Goal: Task Accomplishment & Management: Complete application form

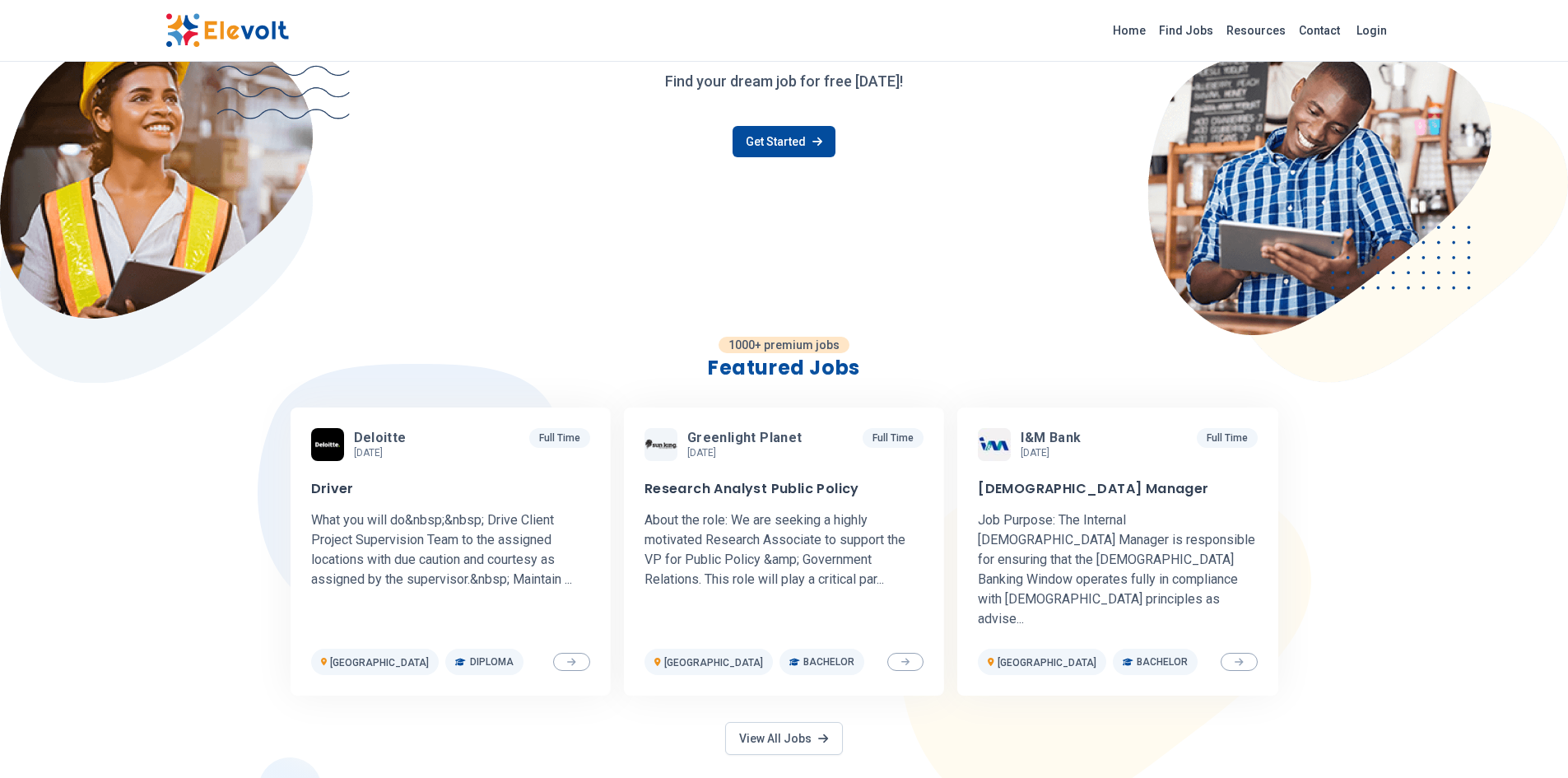
scroll to position [248, 0]
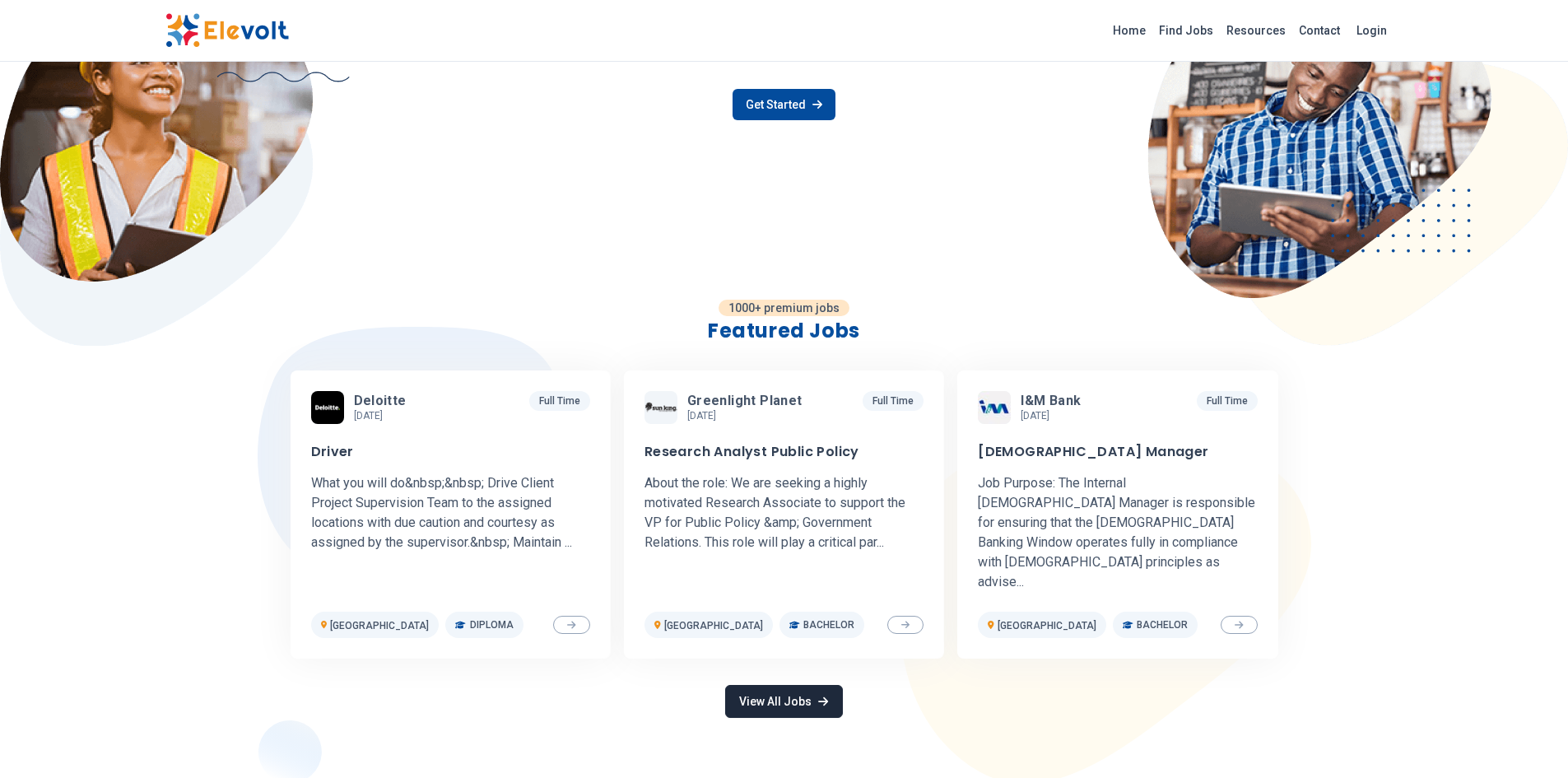
click at [770, 685] on link "View All Jobs" at bounding box center [784, 701] width 117 height 33
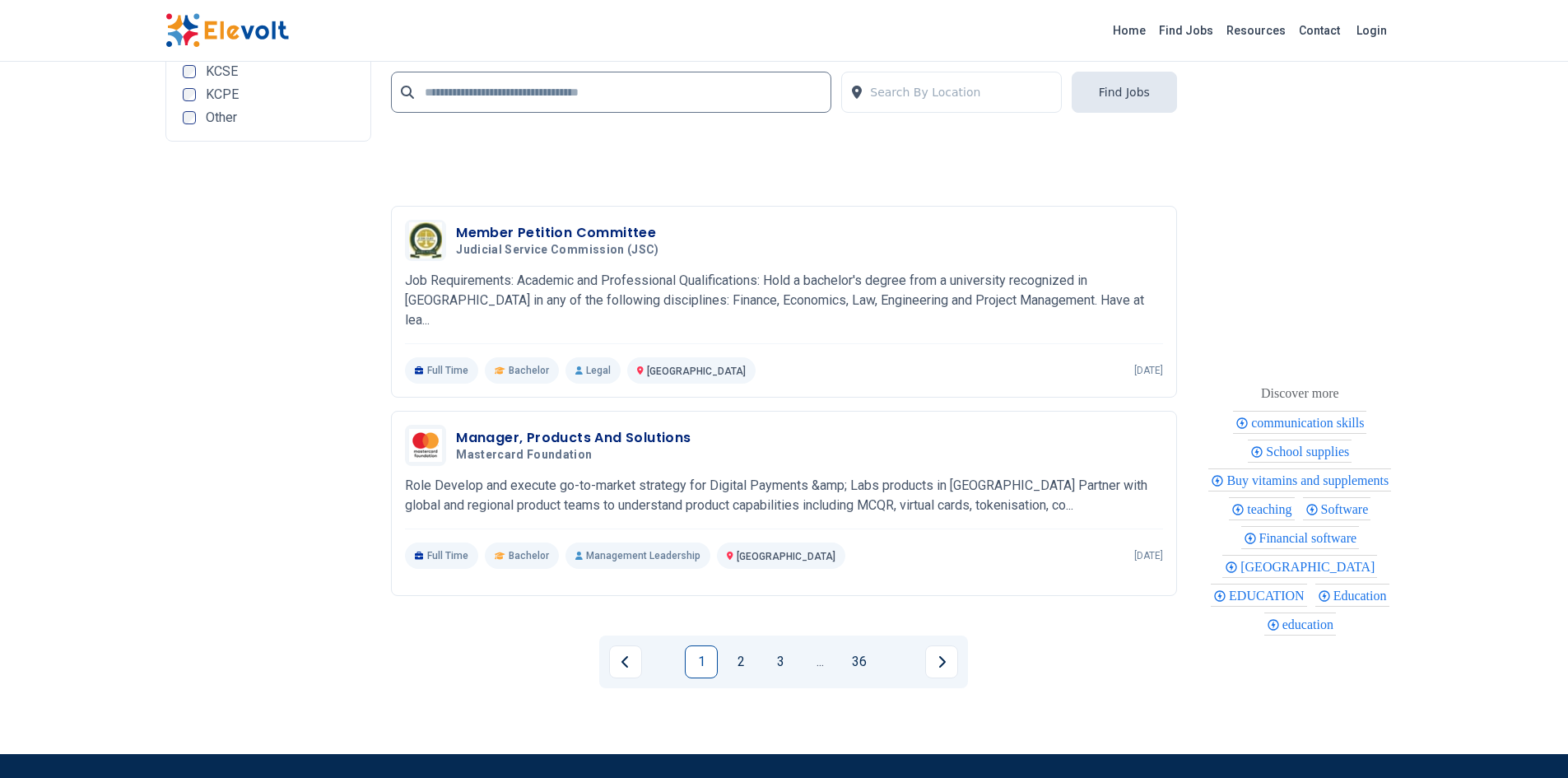
scroll to position [3787, 0]
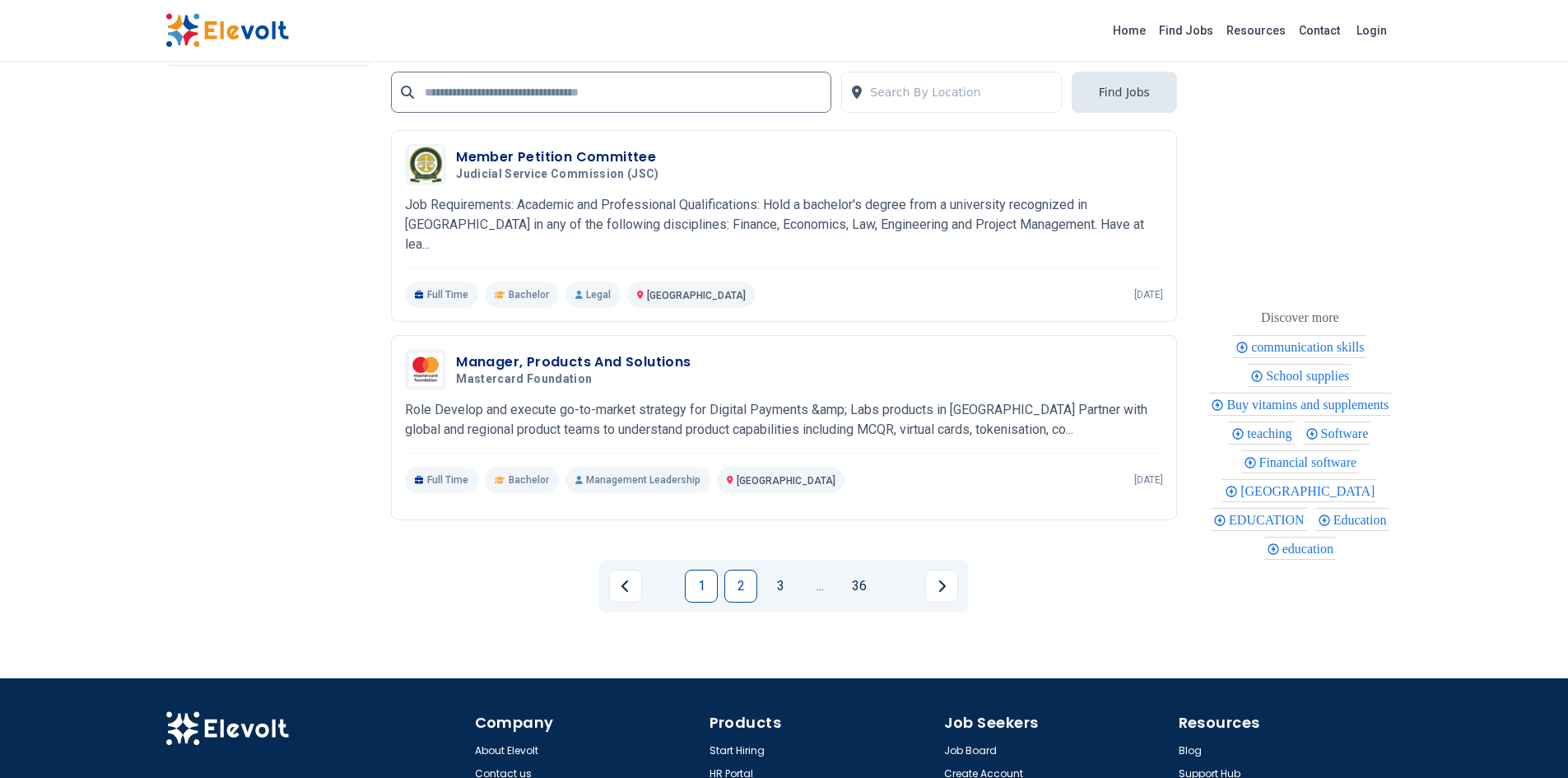
click at [741, 570] on link "2" at bounding box center [740, 586] width 33 height 33
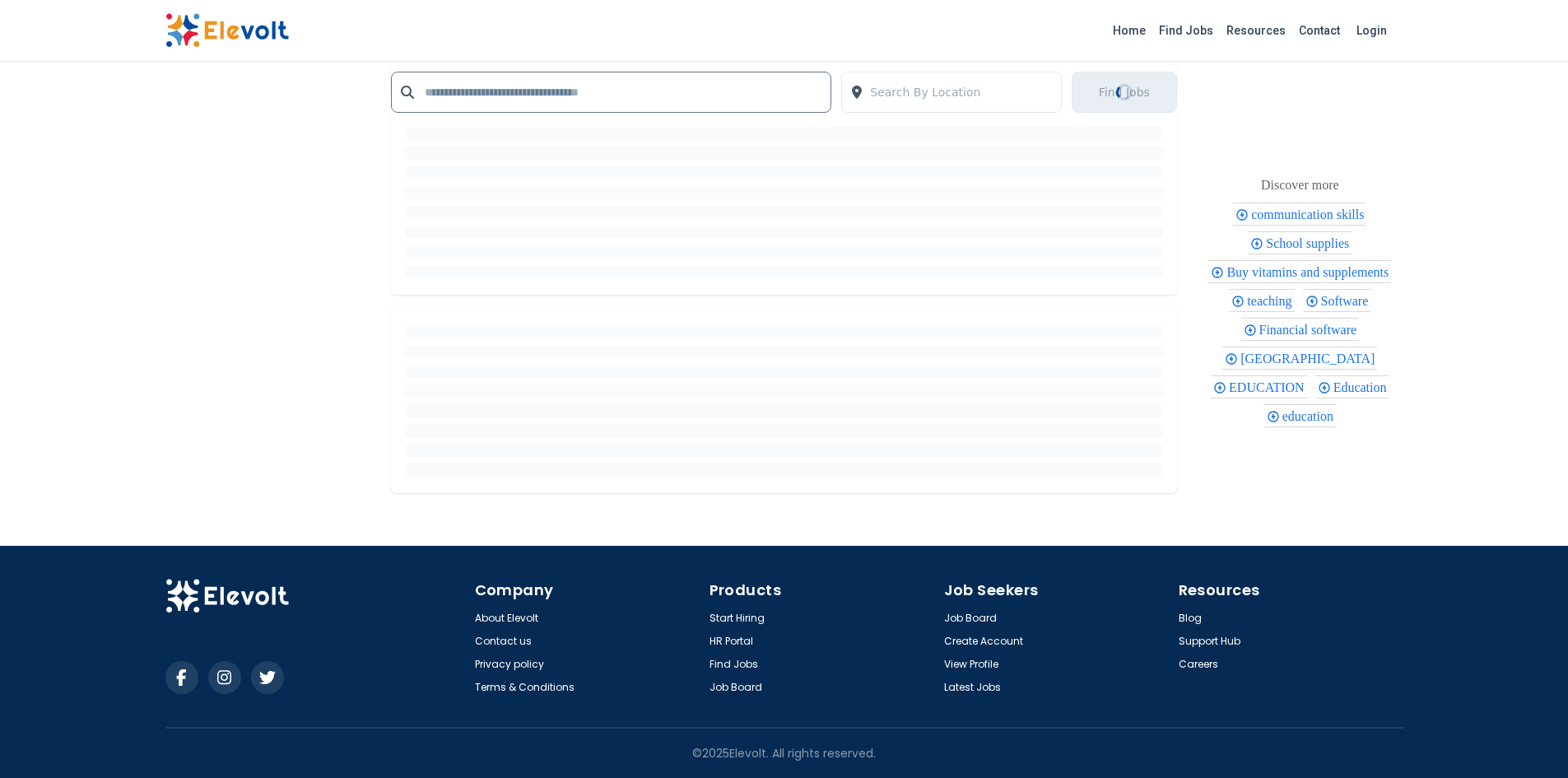
scroll to position [0, 0]
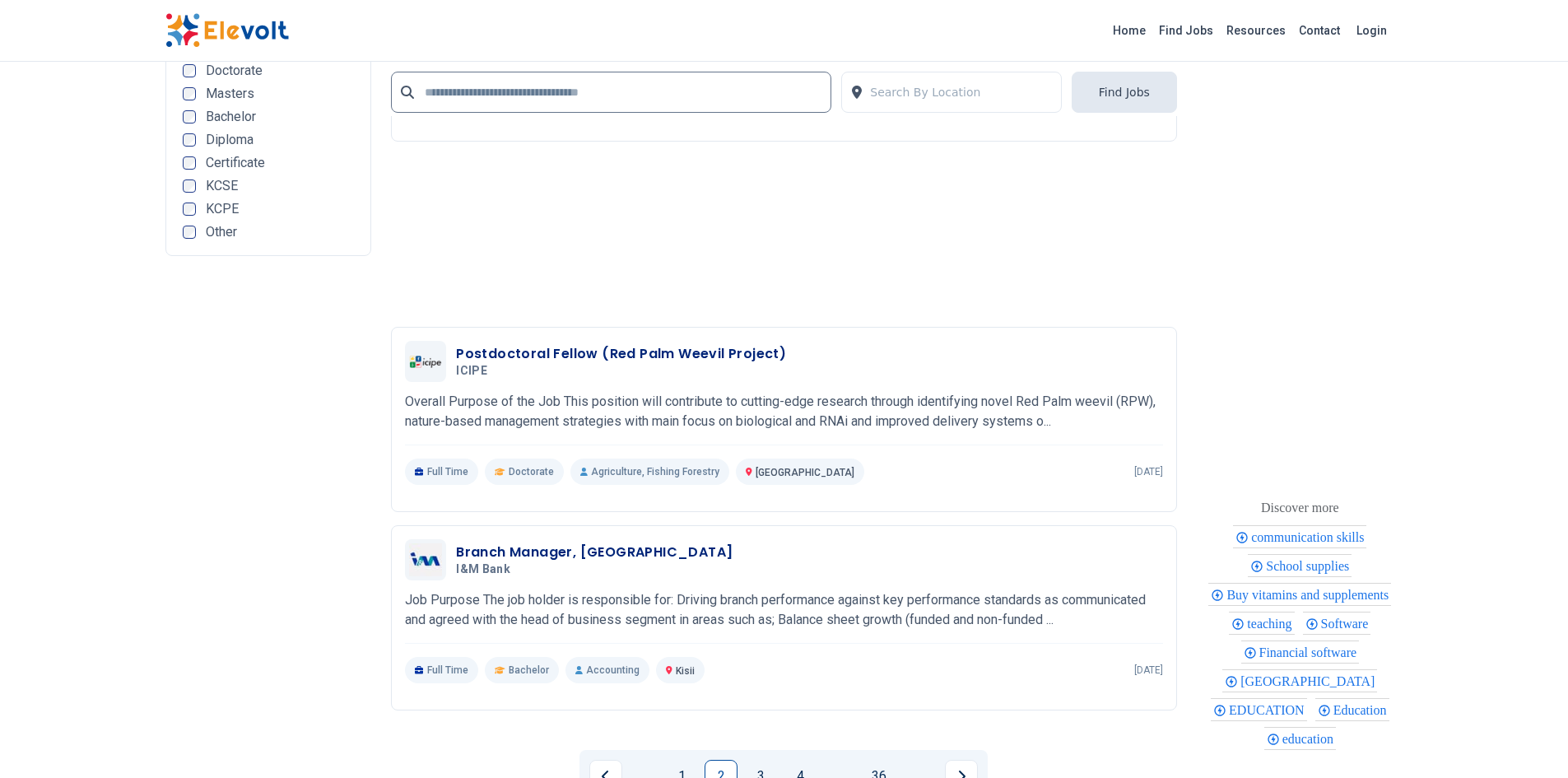
scroll to position [3293, 0]
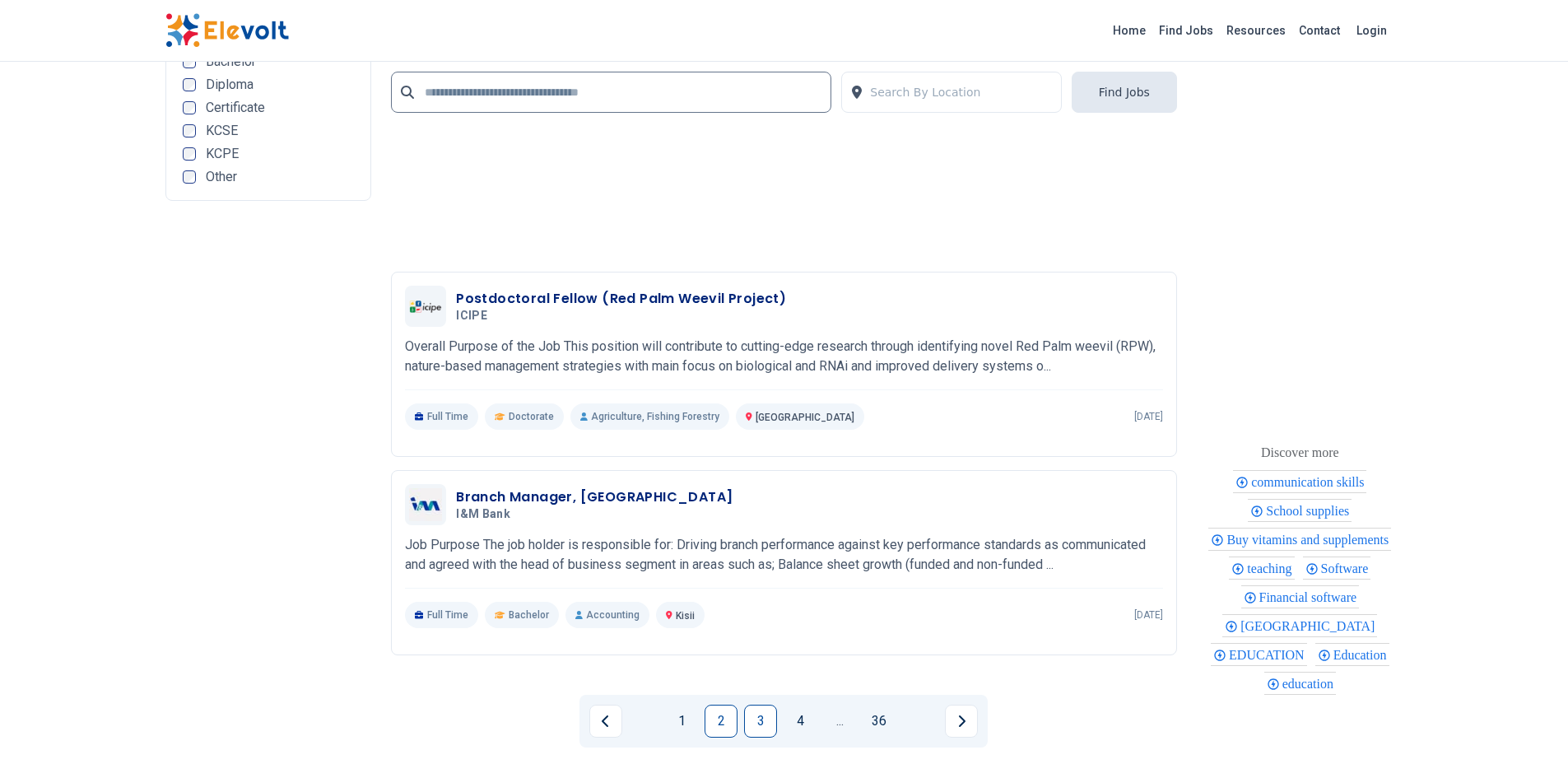
click at [756, 705] on link "3" at bounding box center [760, 721] width 33 height 33
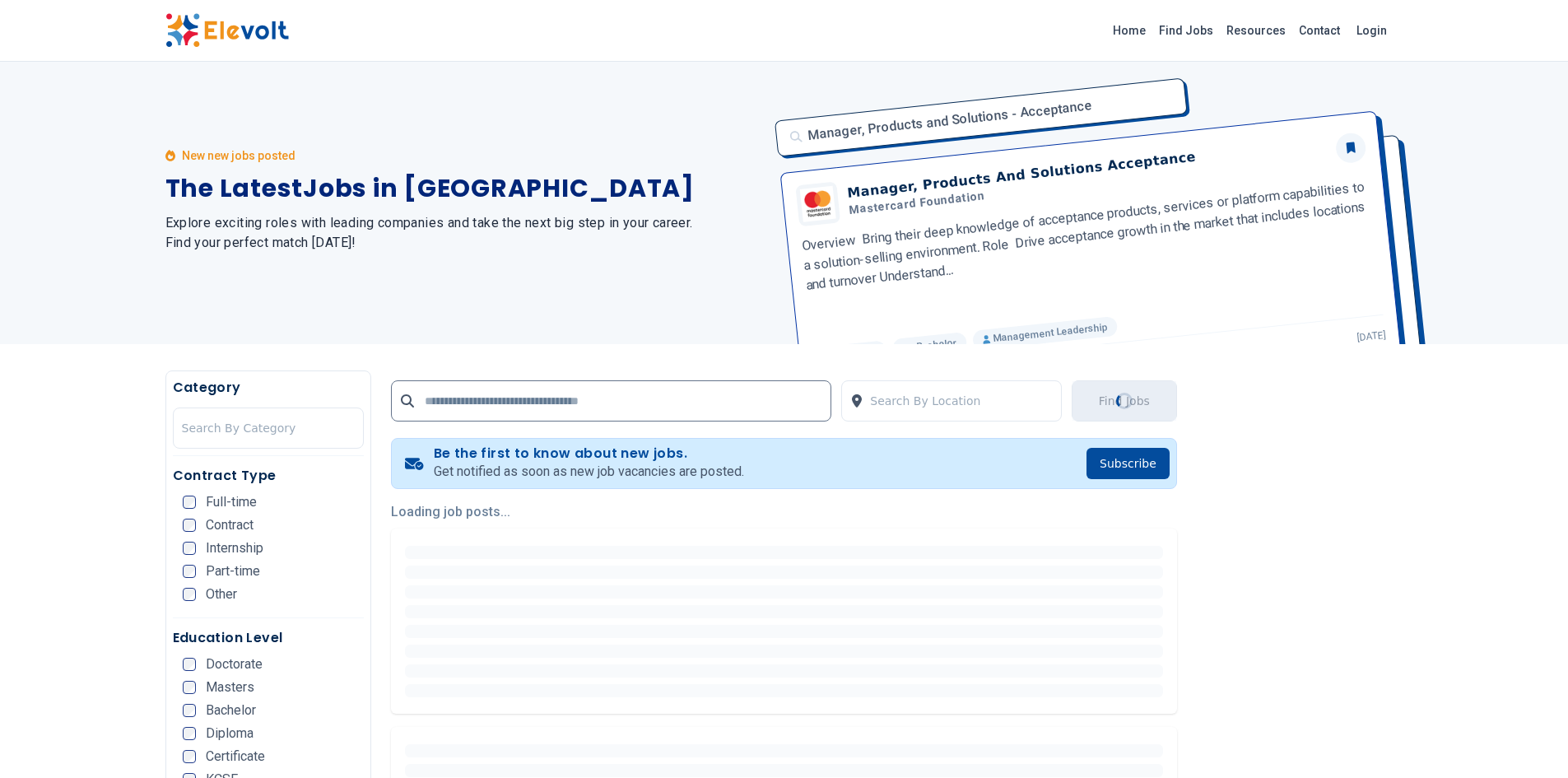
scroll to position [0, 0]
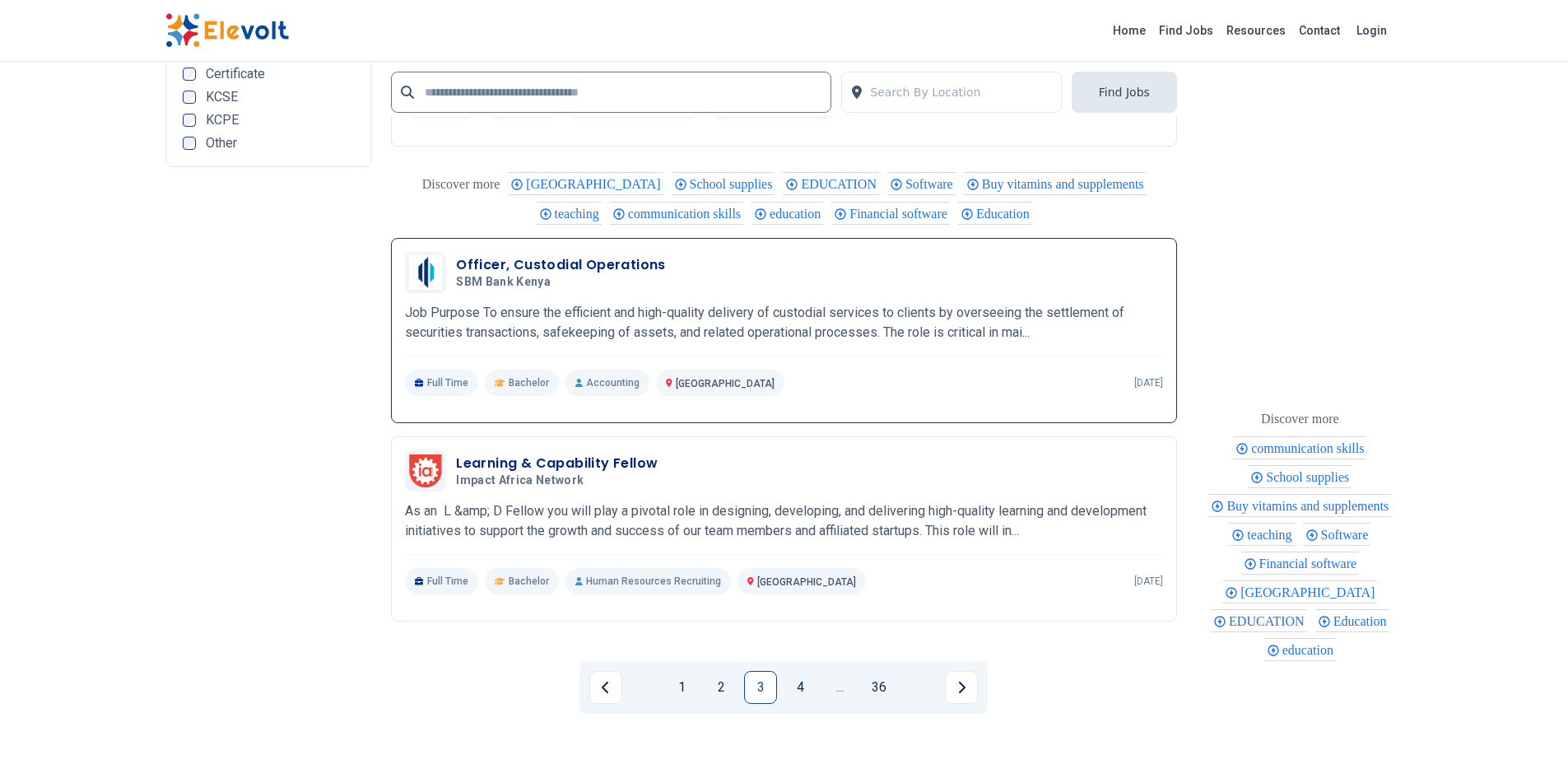
scroll to position [3376, 0]
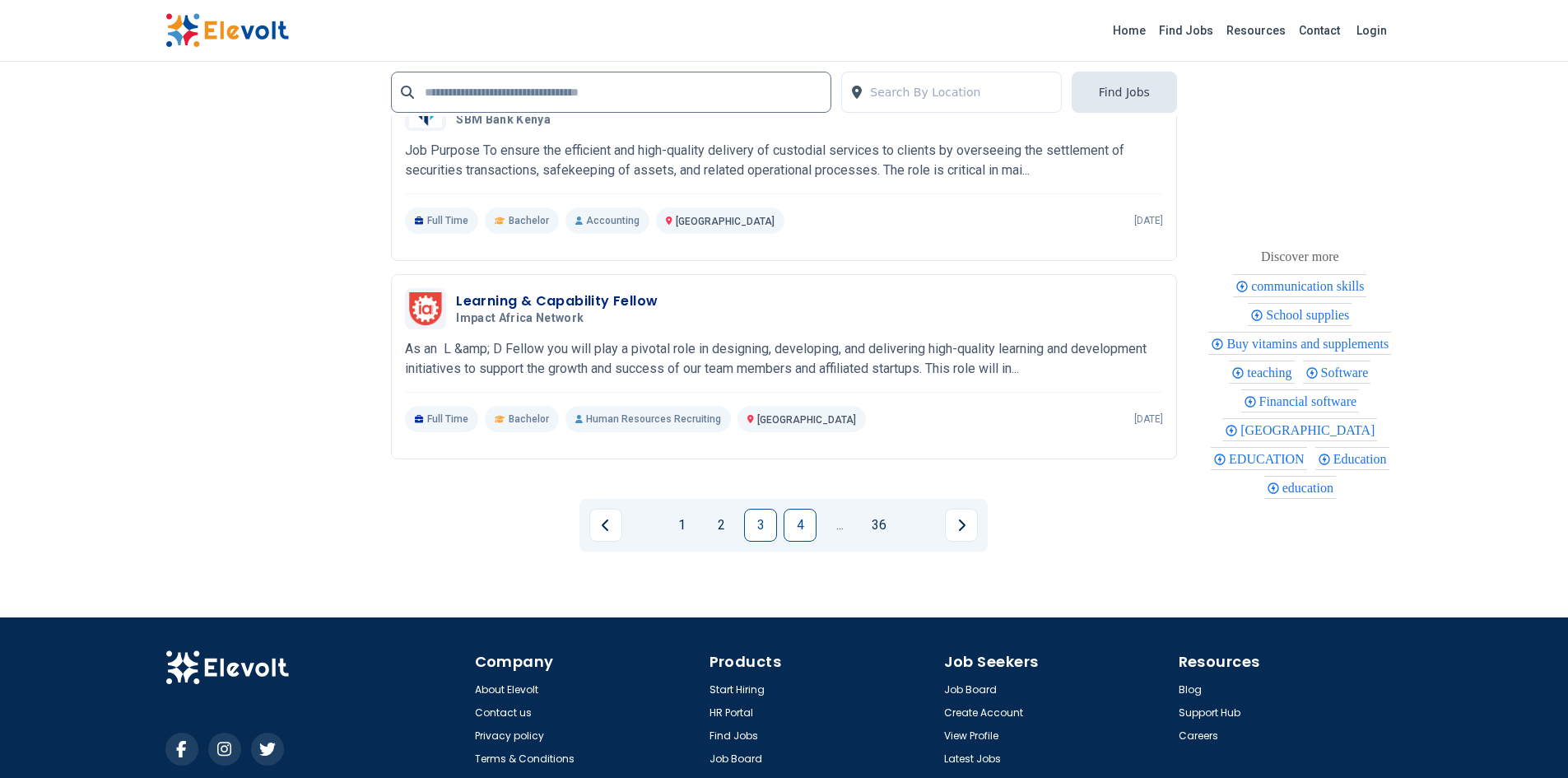
click at [798, 520] on link "4" at bounding box center [799, 525] width 33 height 33
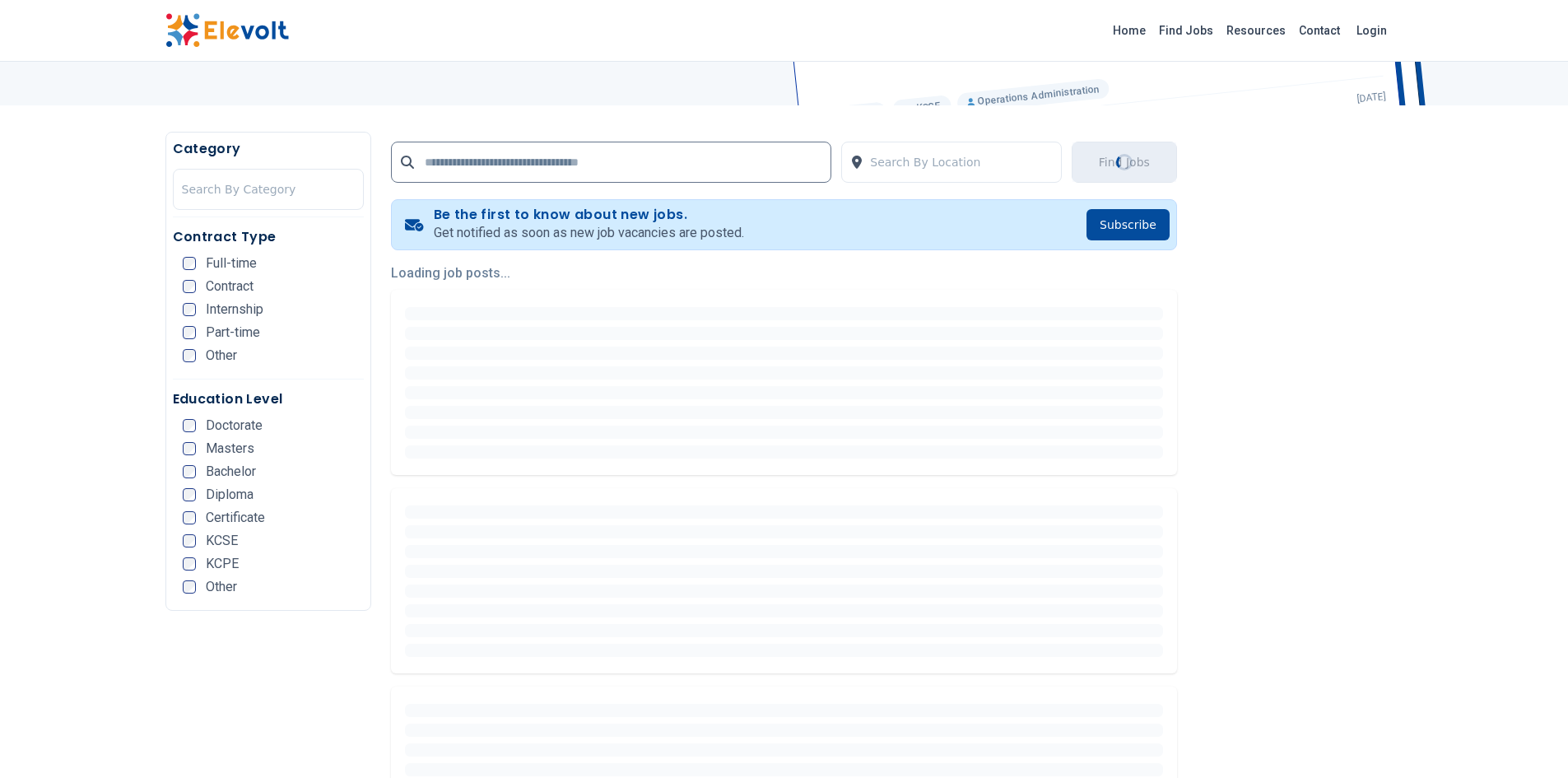
scroll to position [248, 0]
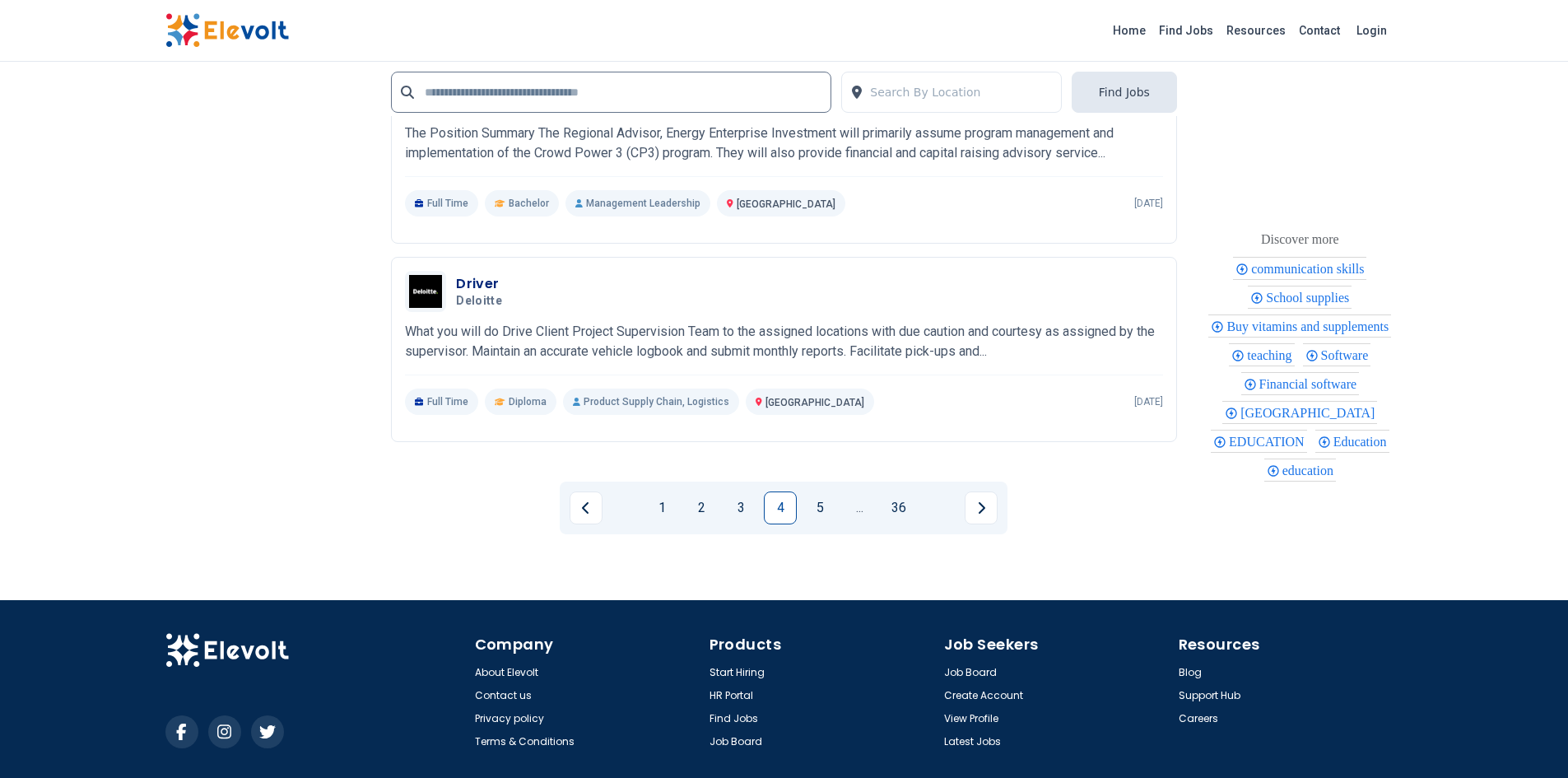
scroll to position [3448, 0]
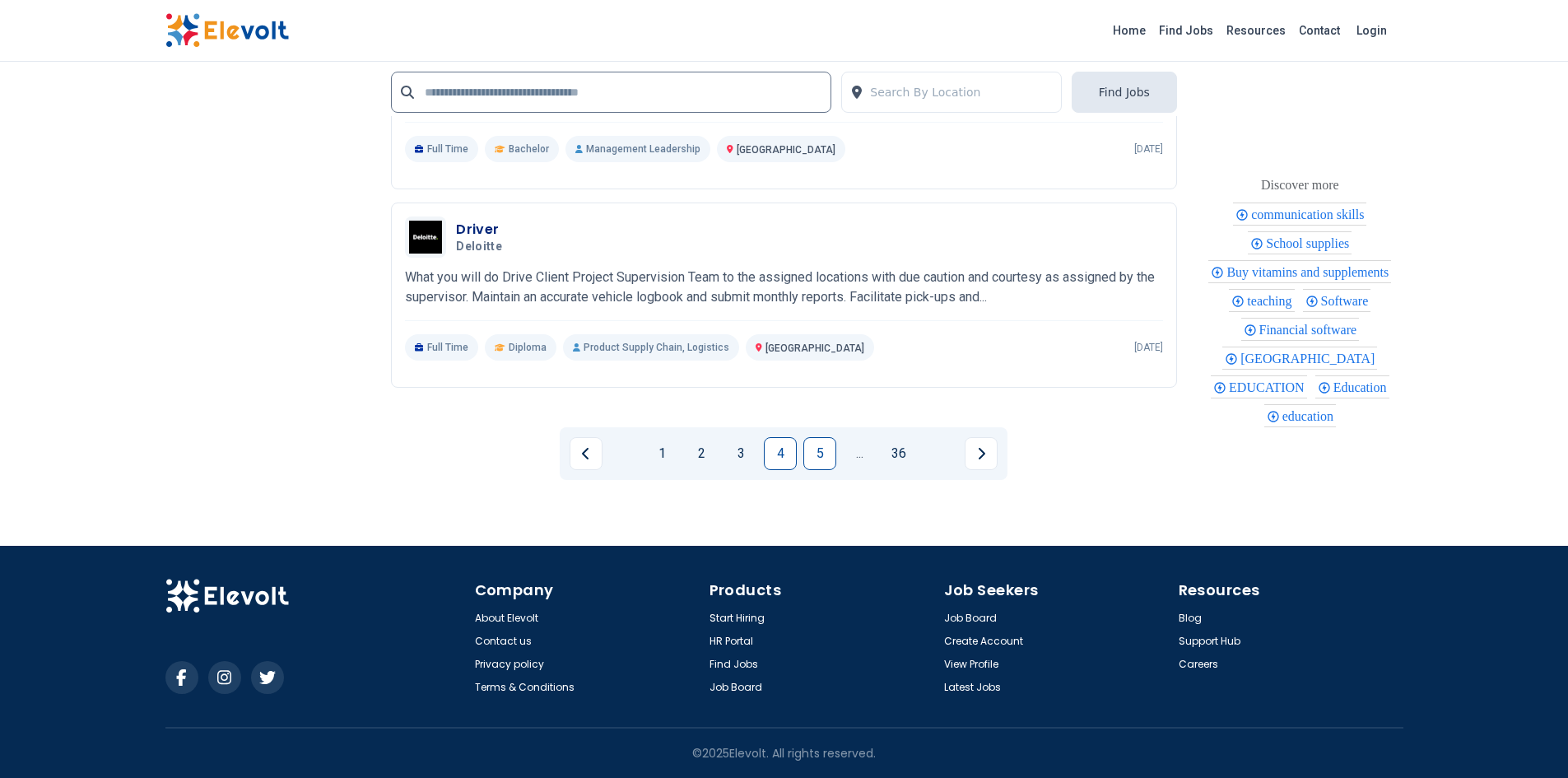
click at [830, 466] on link "5" at bounding box center [819, 453] width 33 height 33
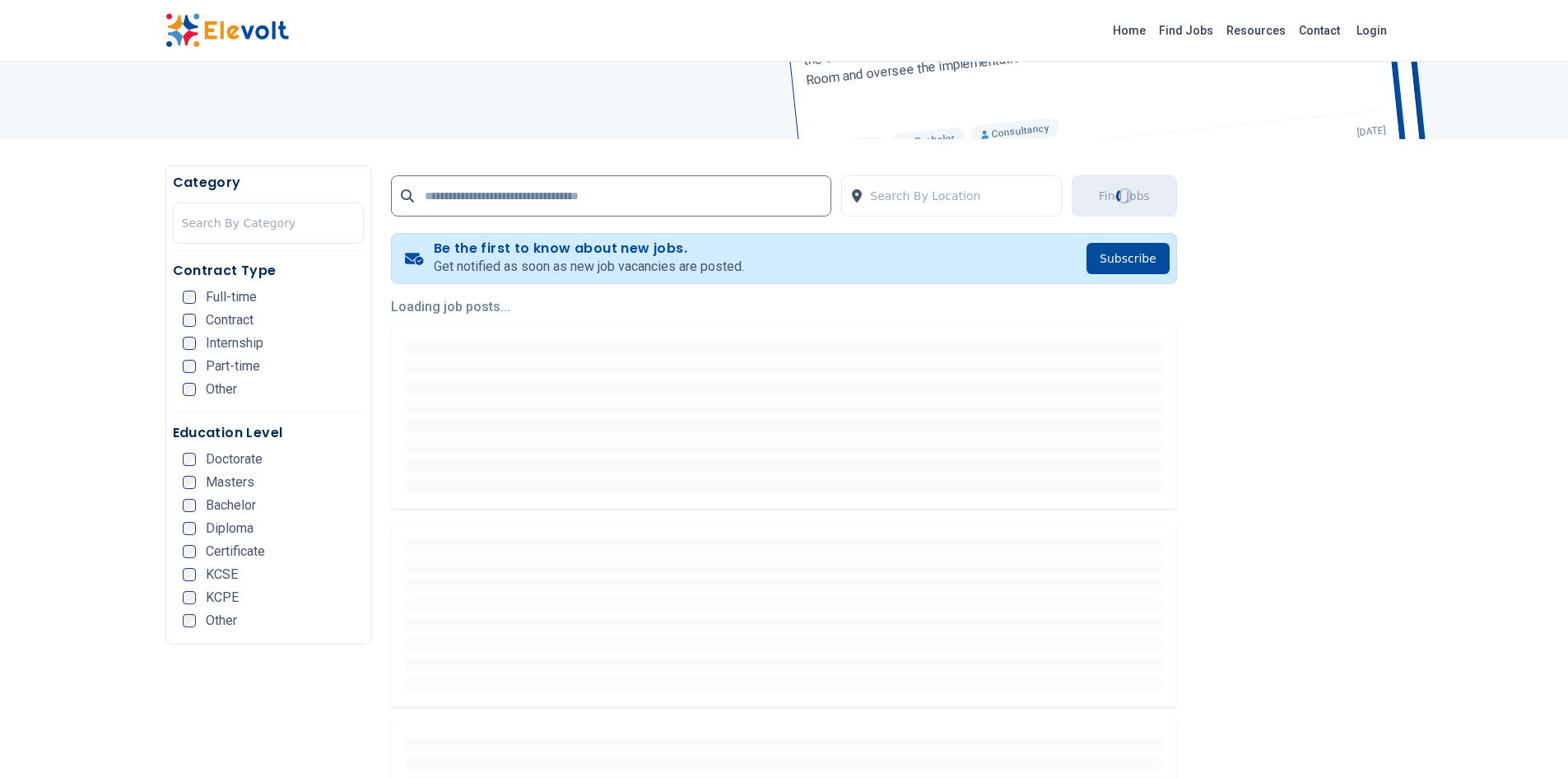
scroll to position [248, 0]
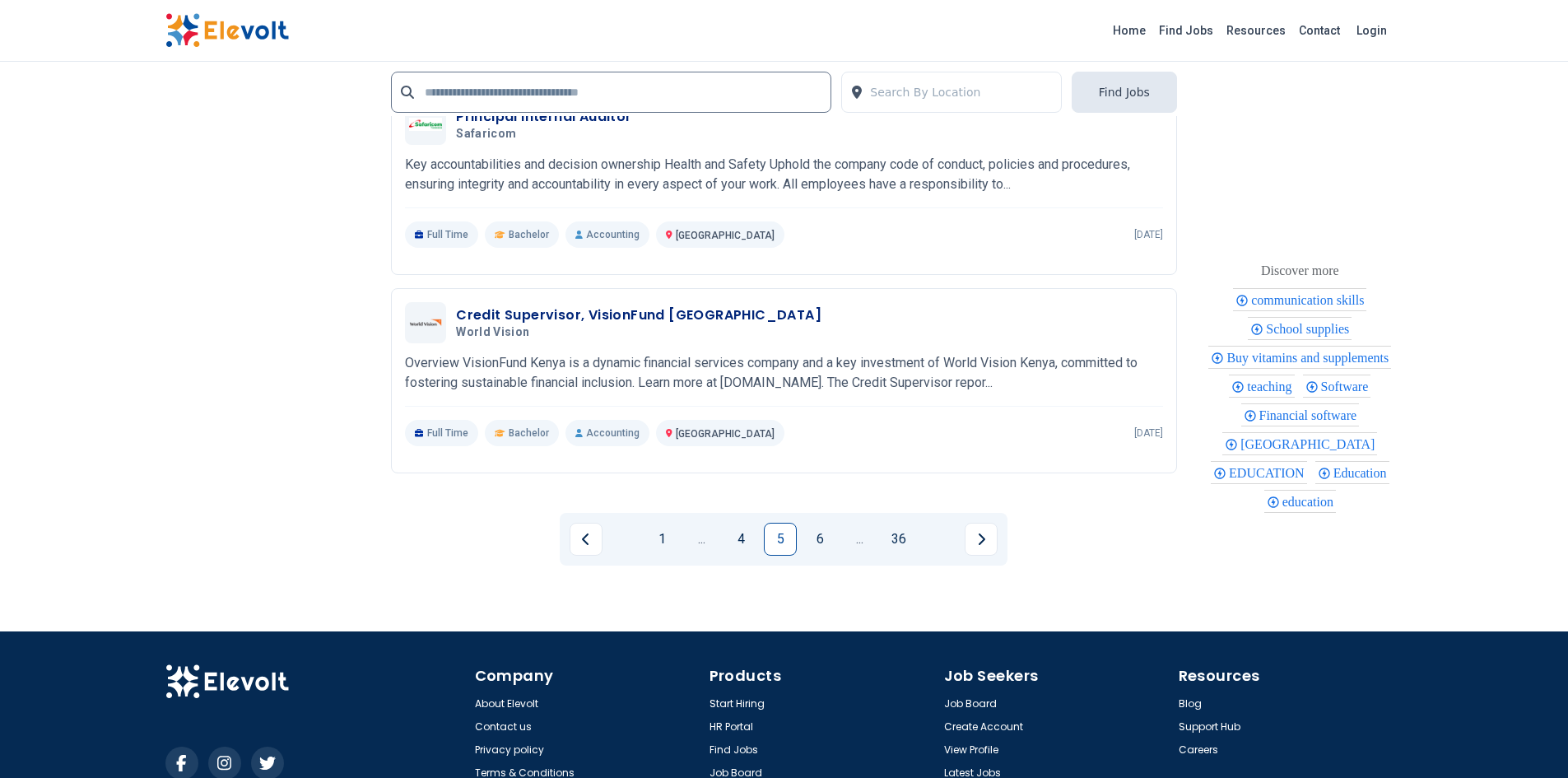
scroll to position [3448, 0]
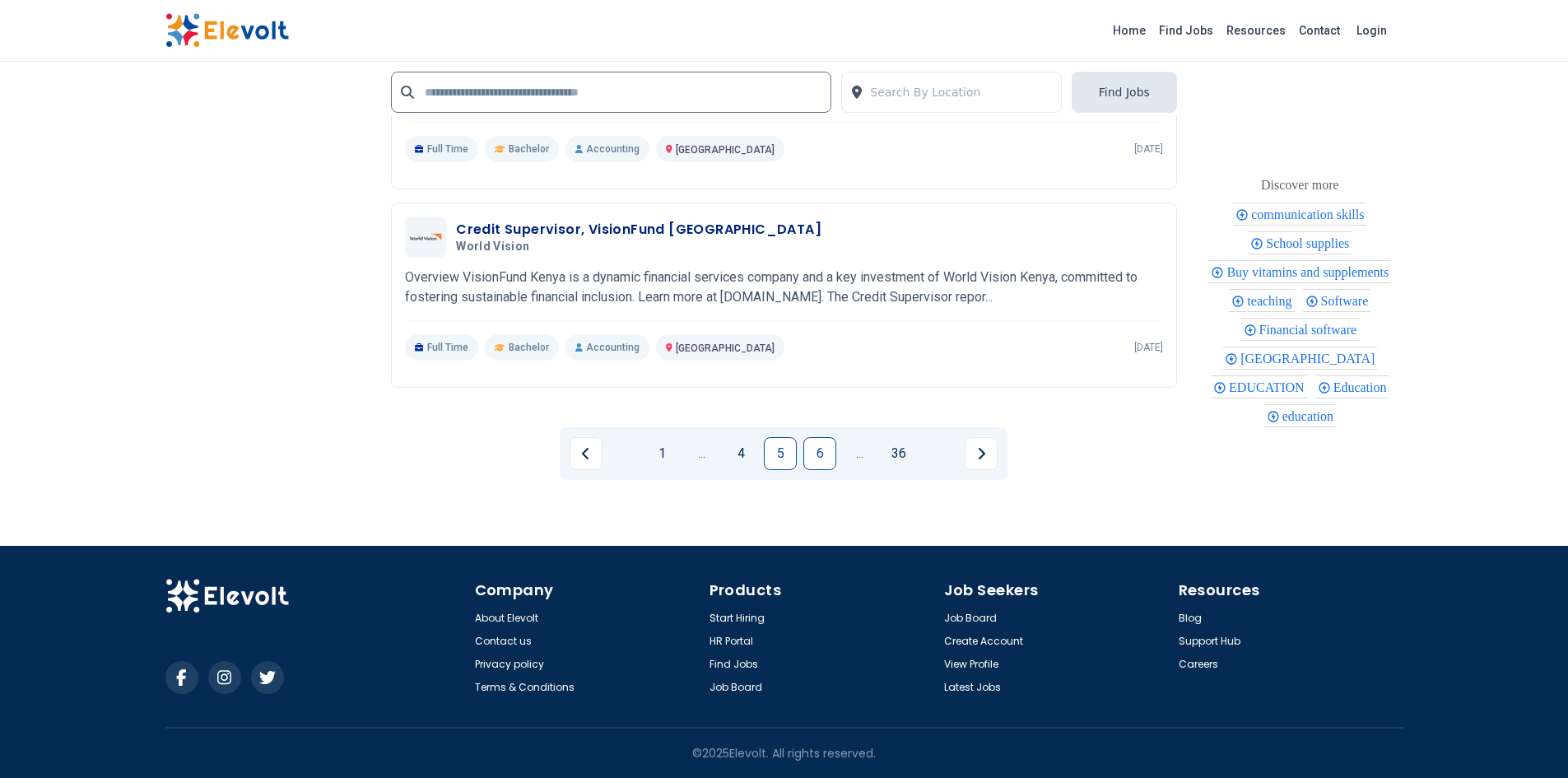
click at [836, 457] on link "6" at bounding box center [819, 453] width 33 height 33
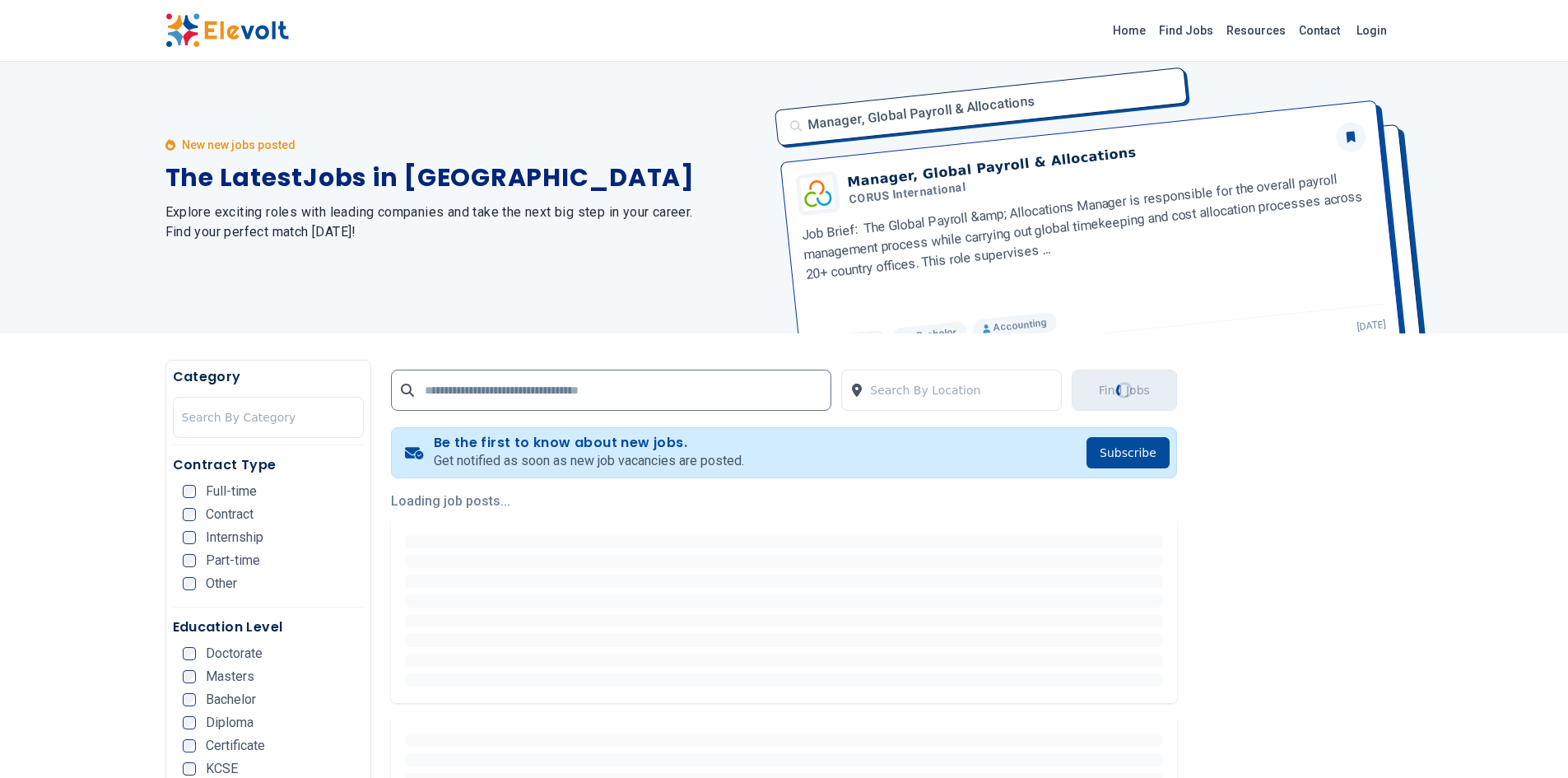
scroll to position [0, 0]
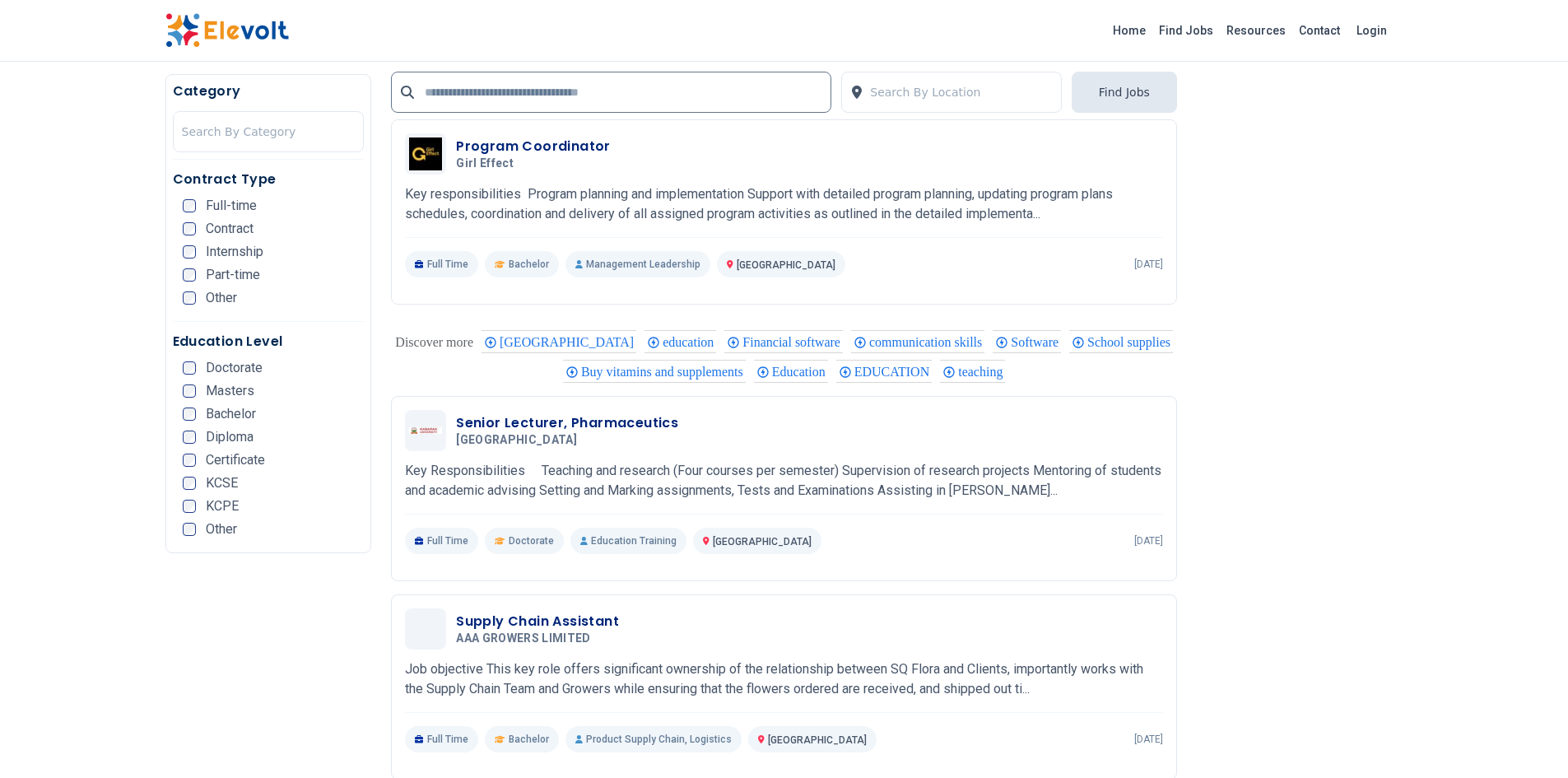
scroll to position [1400, 0]
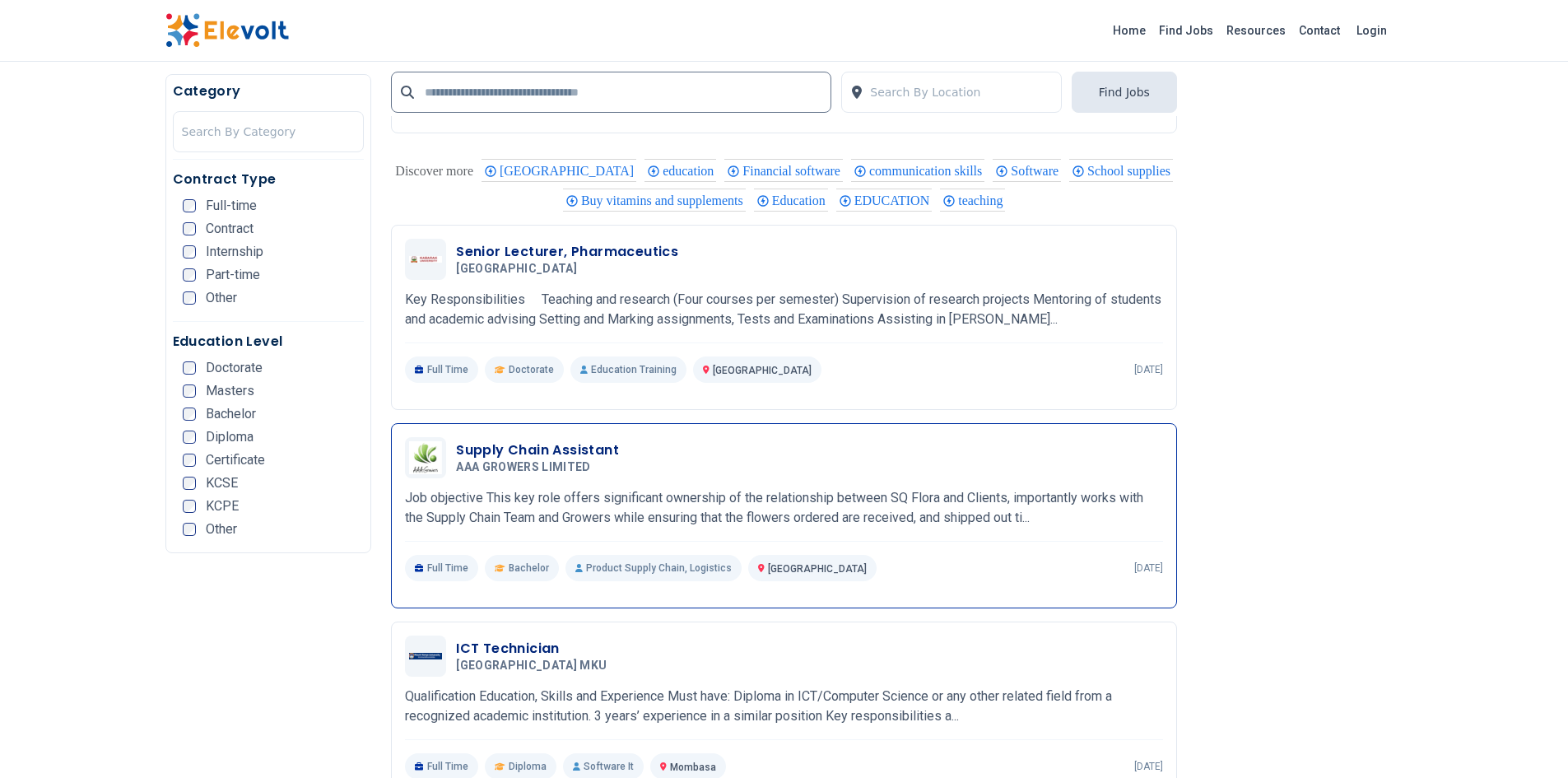
click at [508, 441] on h3 "Supply Chain Assistant" at bounding box center [537, 451] width 163 height 20
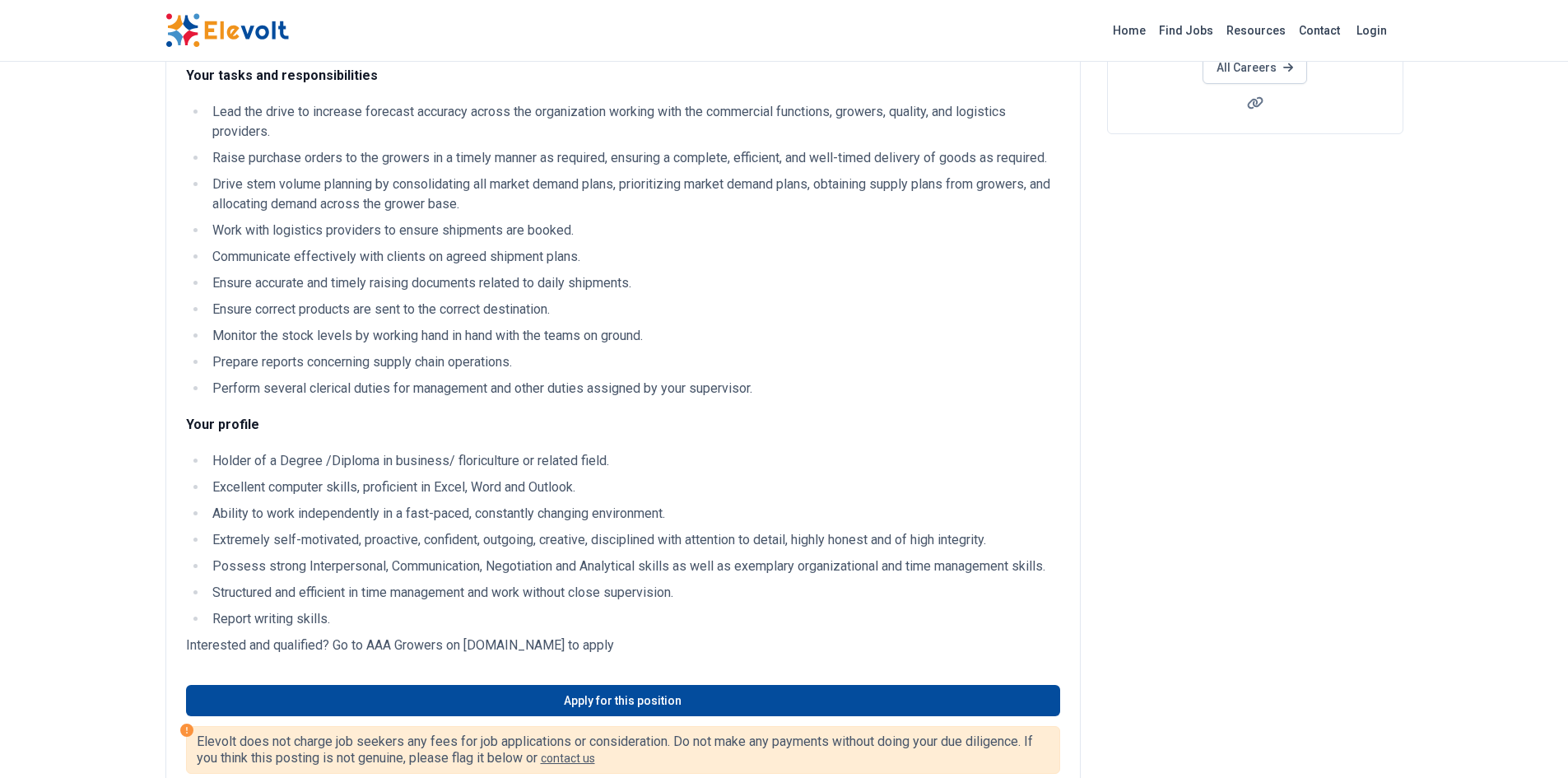
scroll to position [329, 0]
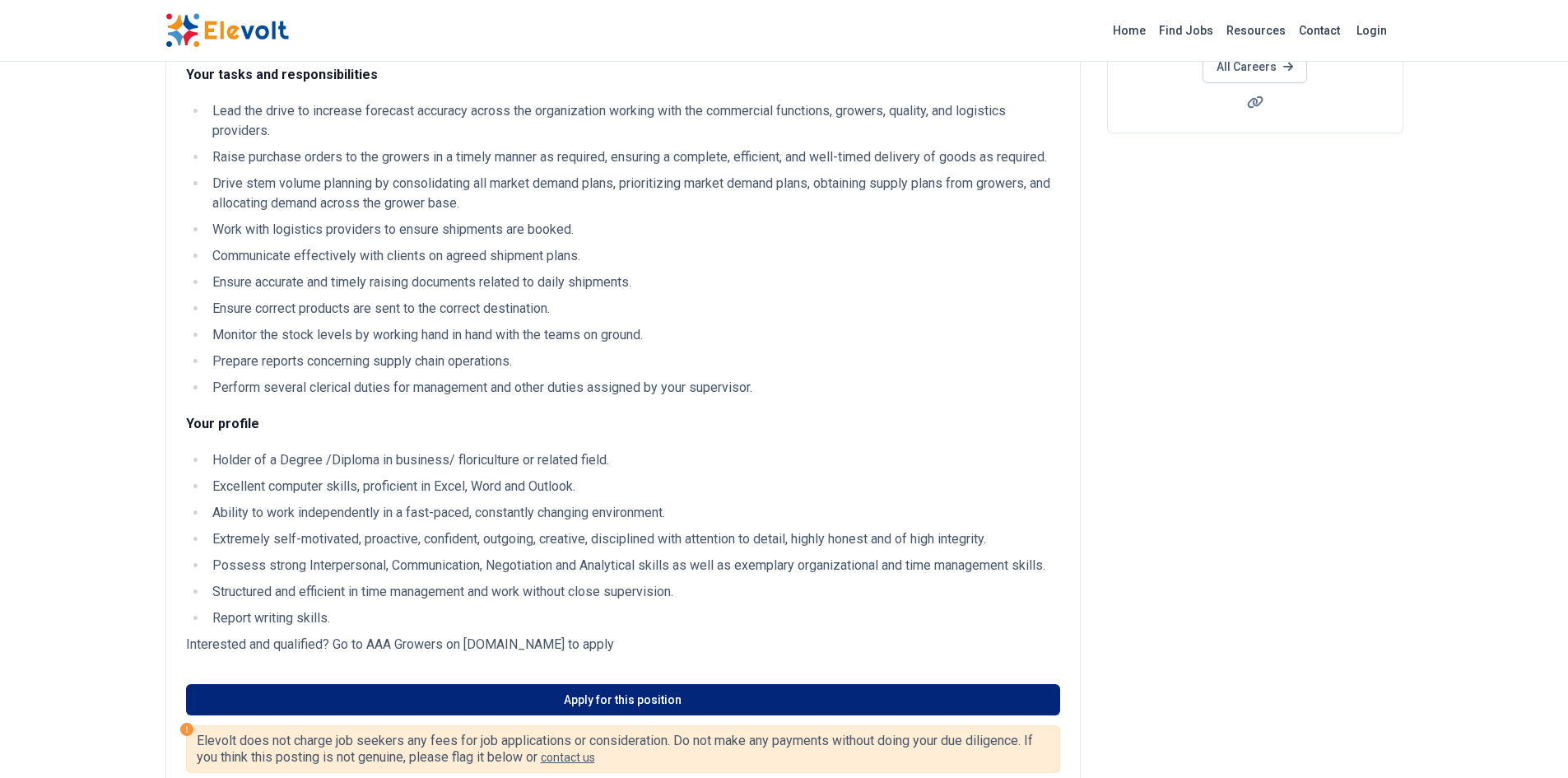
click at [653, 705] on link "Apply for this position" at bounding box center [623, 700] width 874 height 32
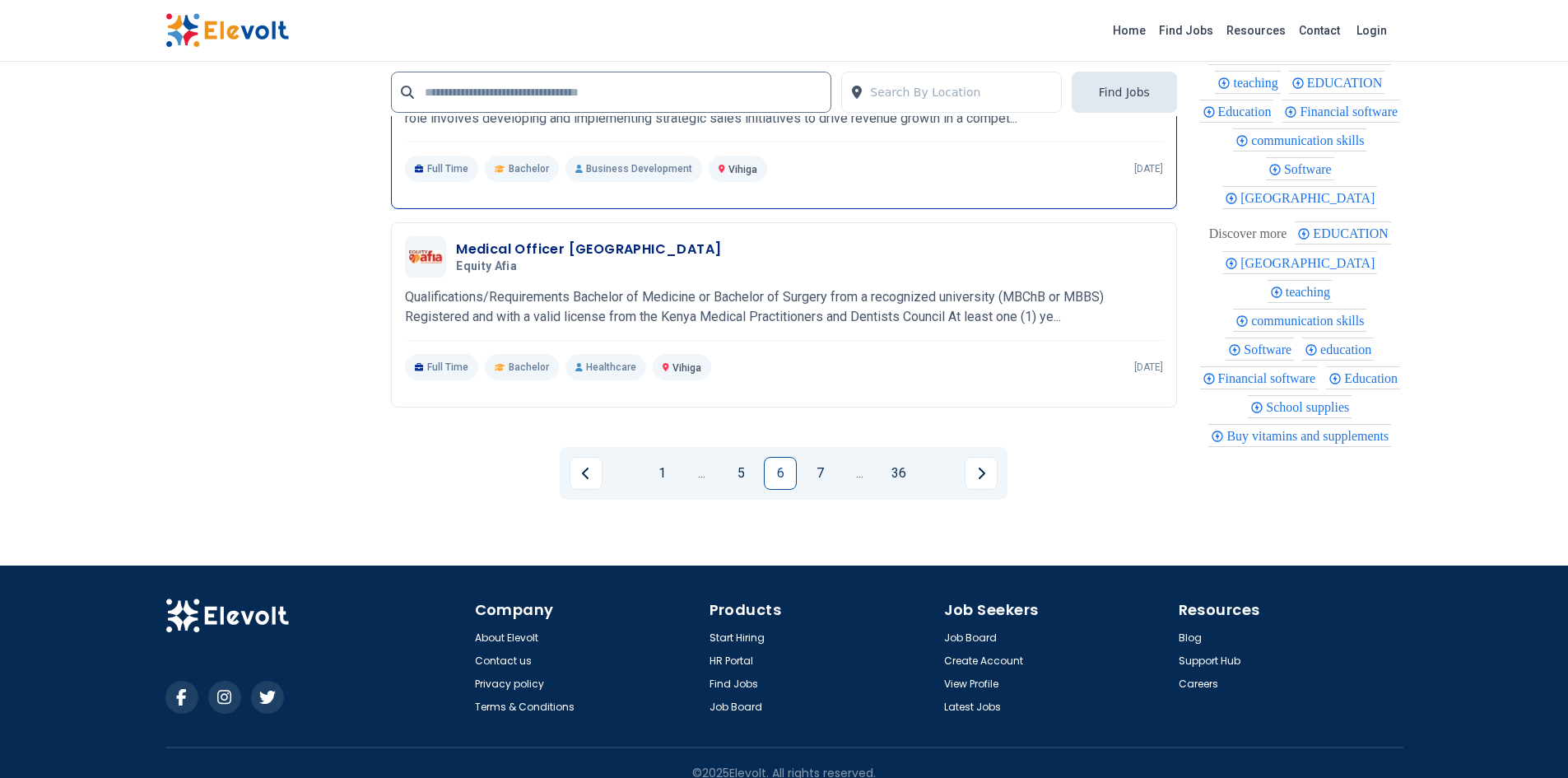
scroll to position [3604, 0]
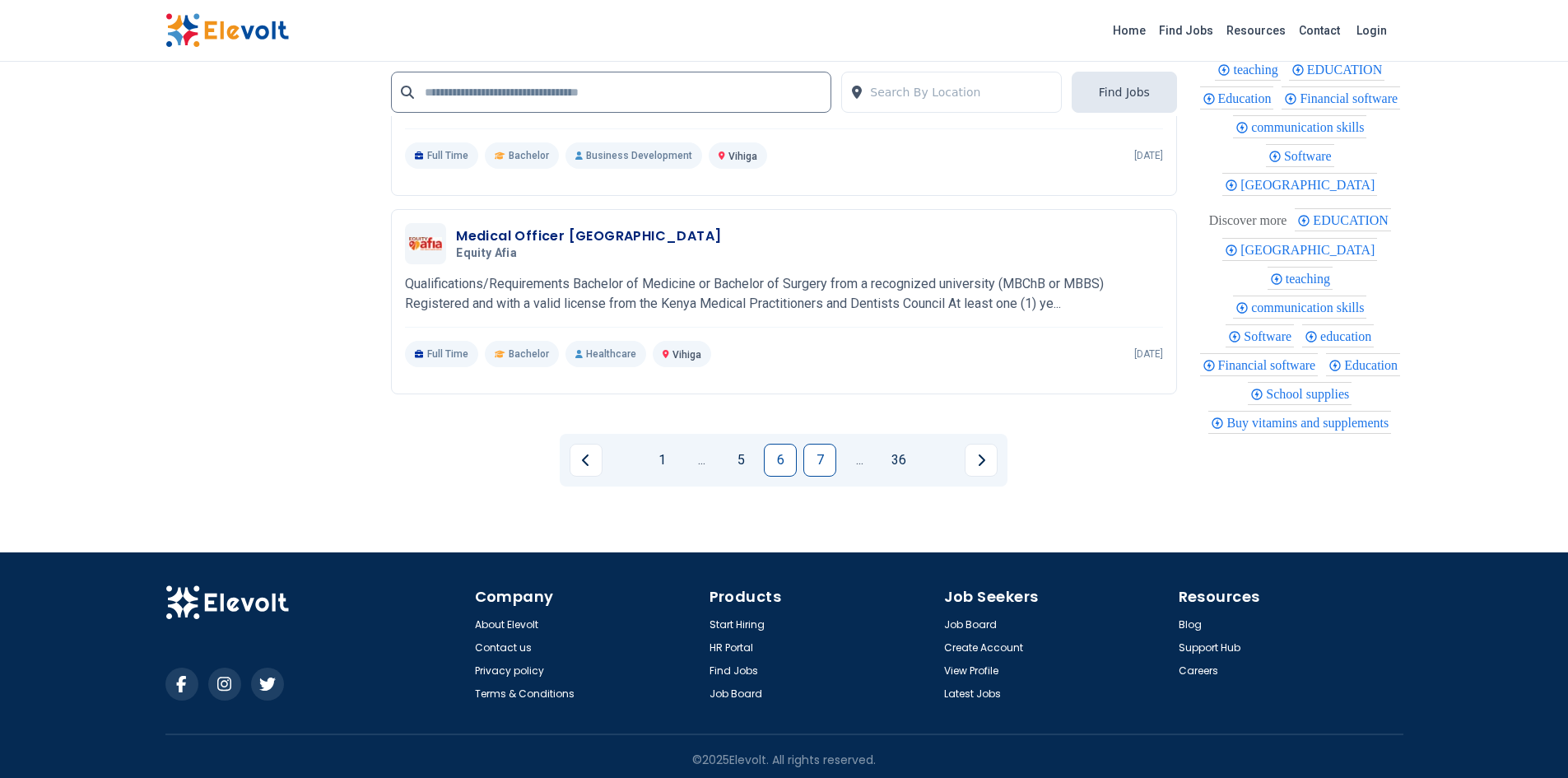
click at [818, 450] on link "7" at bounding box center [819, 460] width 33 height 33
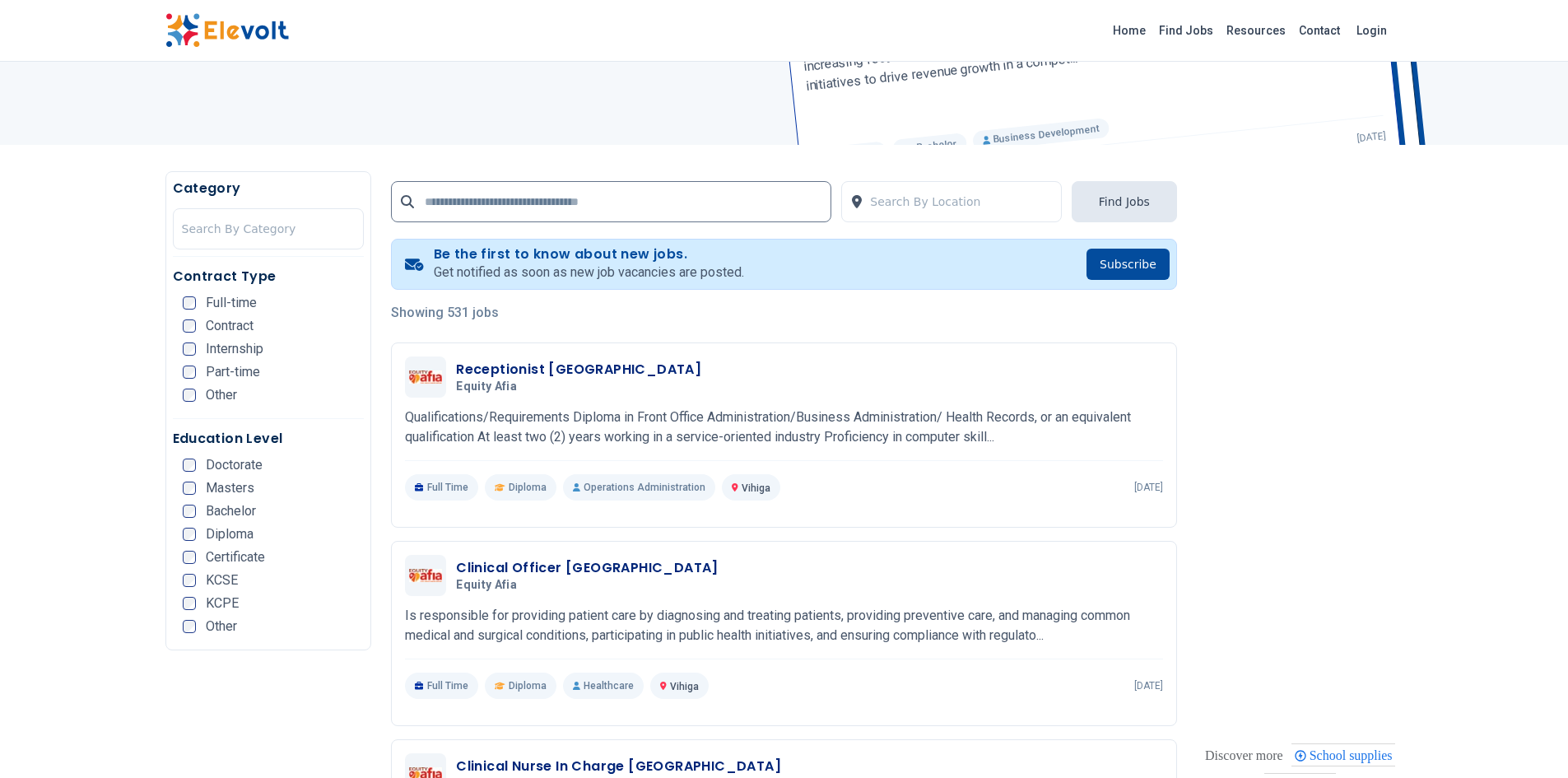
scroll to position [248, 0]
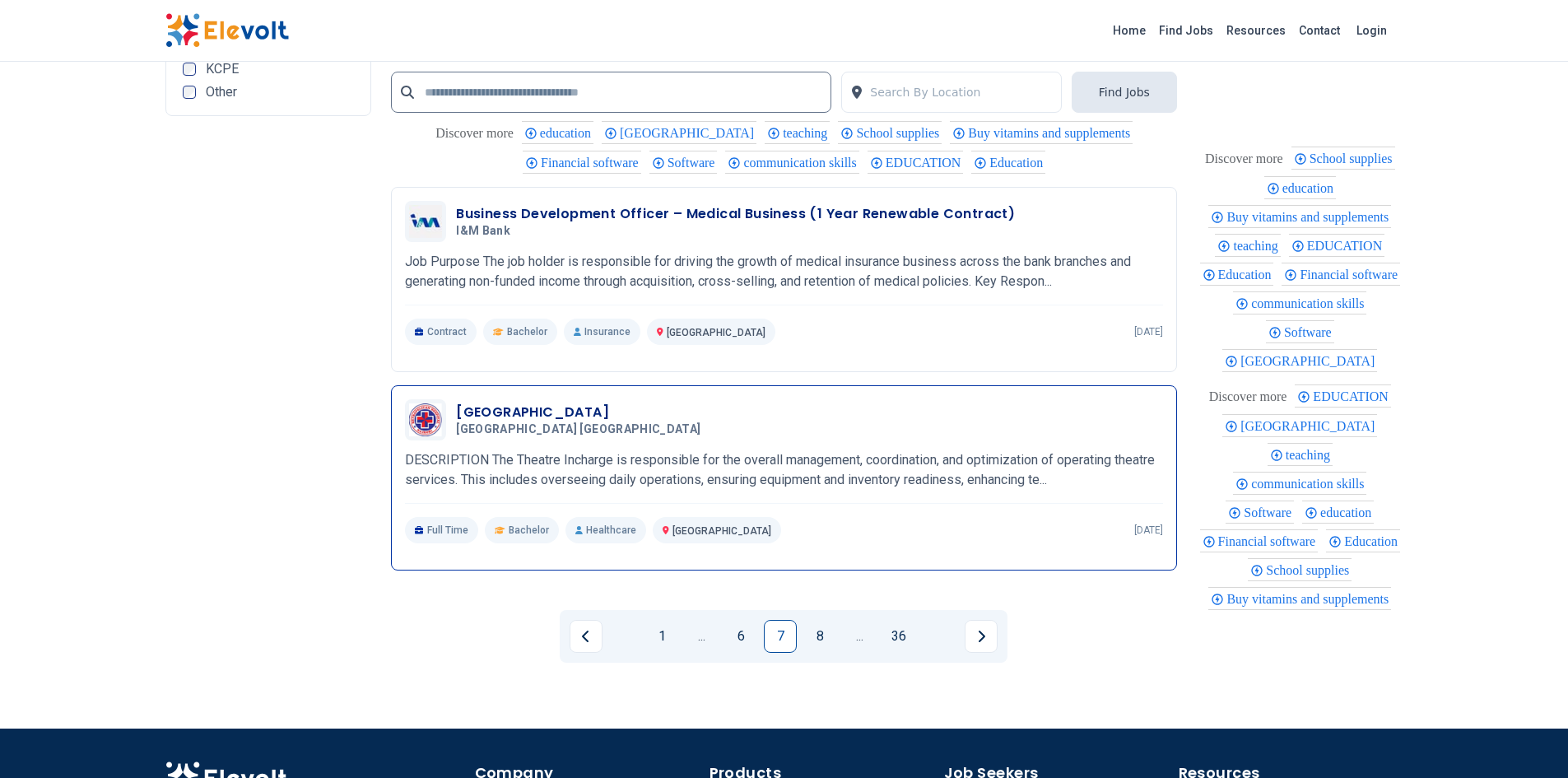
scroll to position [3293, 0]
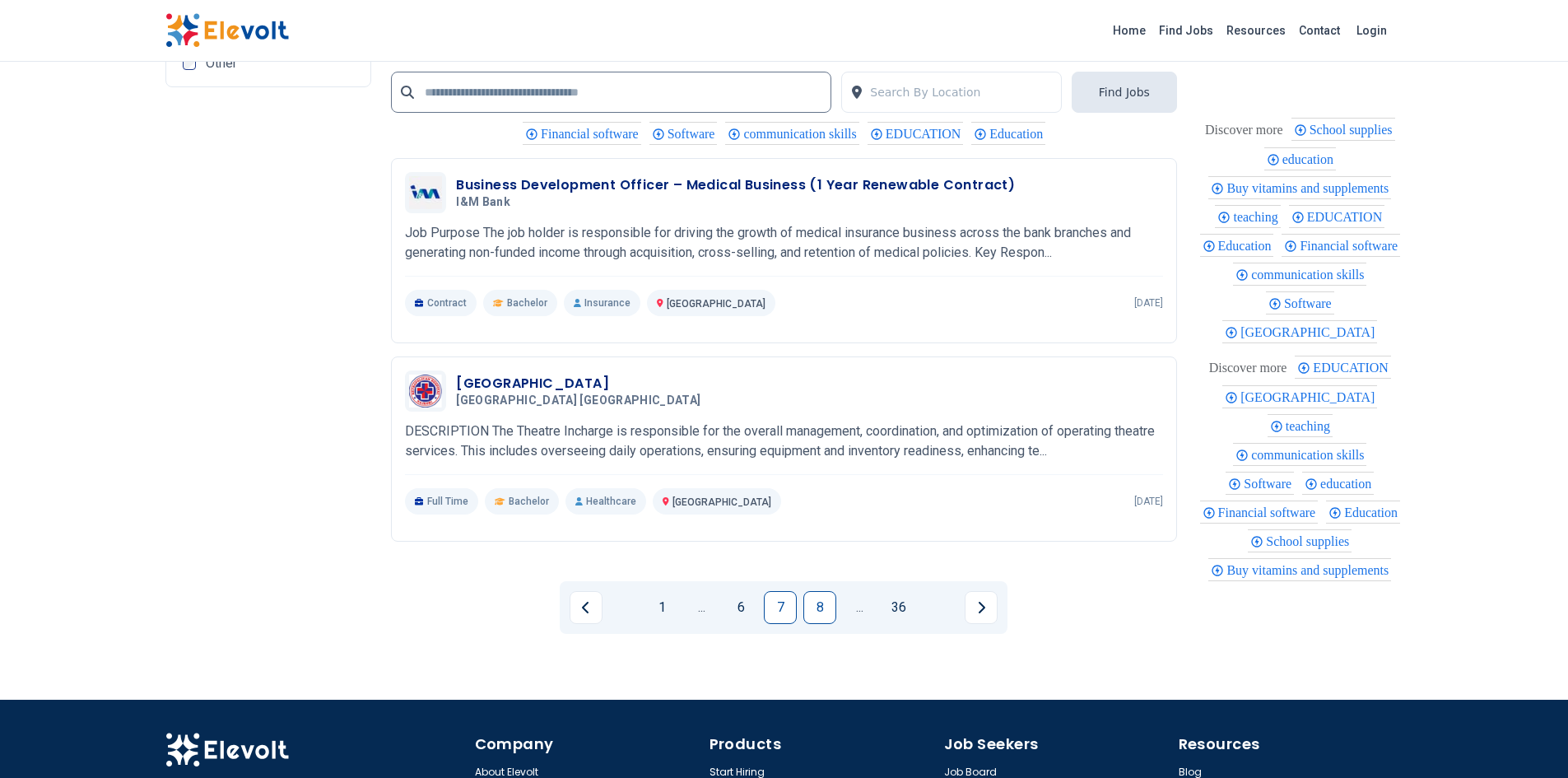
click at [826, 606] on link "8" at bounding box center [819, 607] width 33 height 33
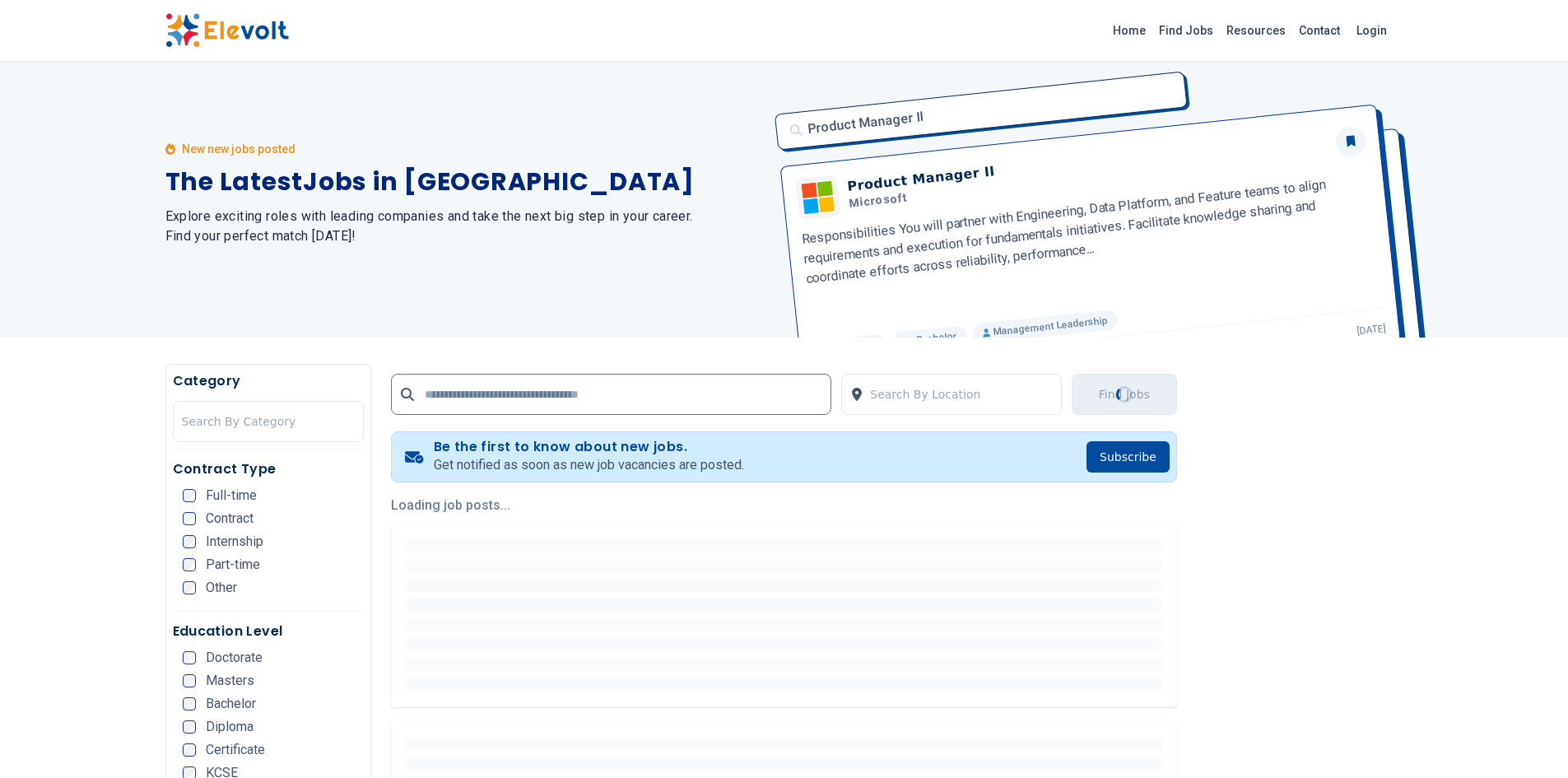
scroll to position [0, 0]
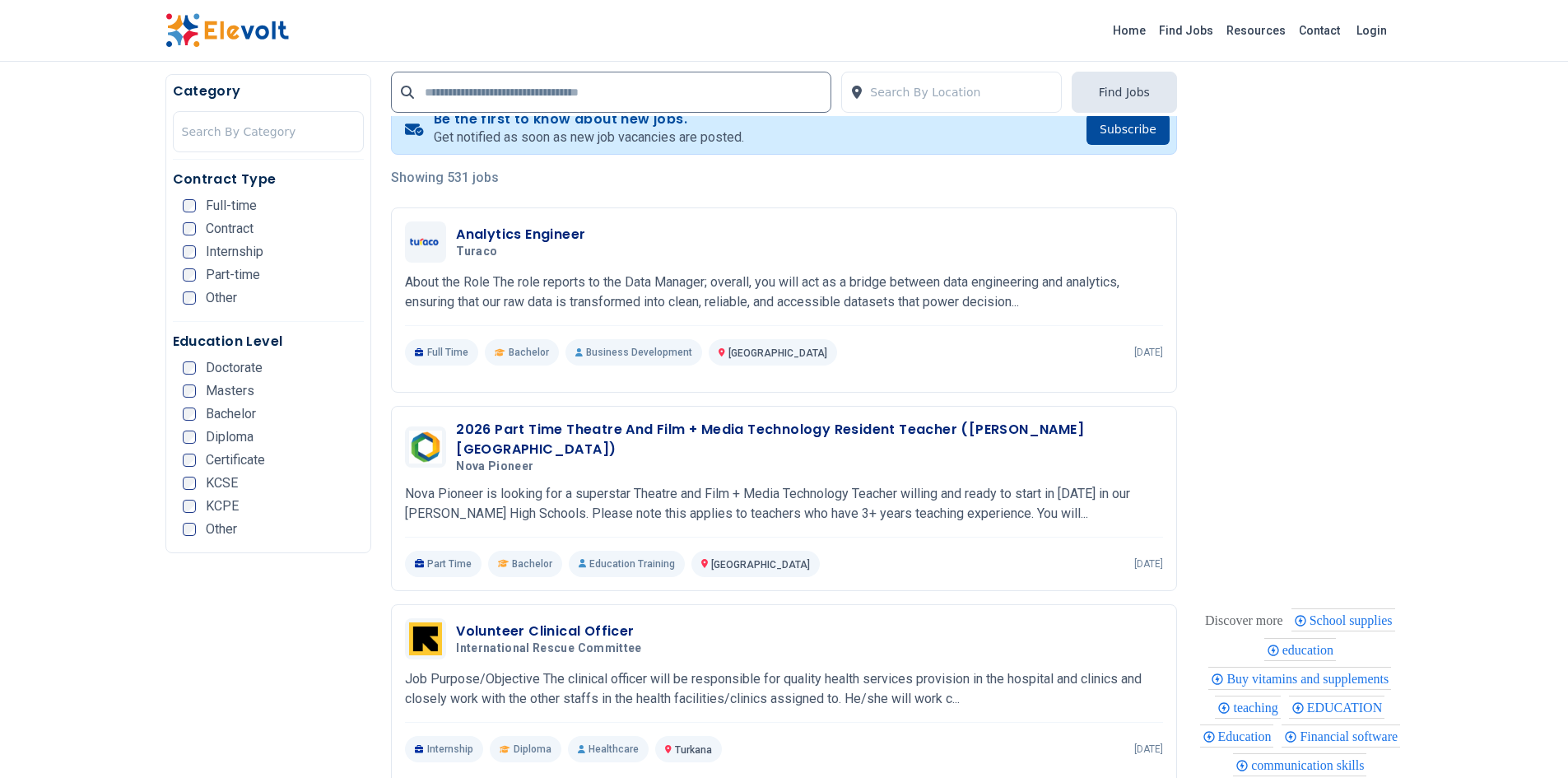
scroll to position [329, 0]
